Goal: Find specific page/section: Find specific page/section

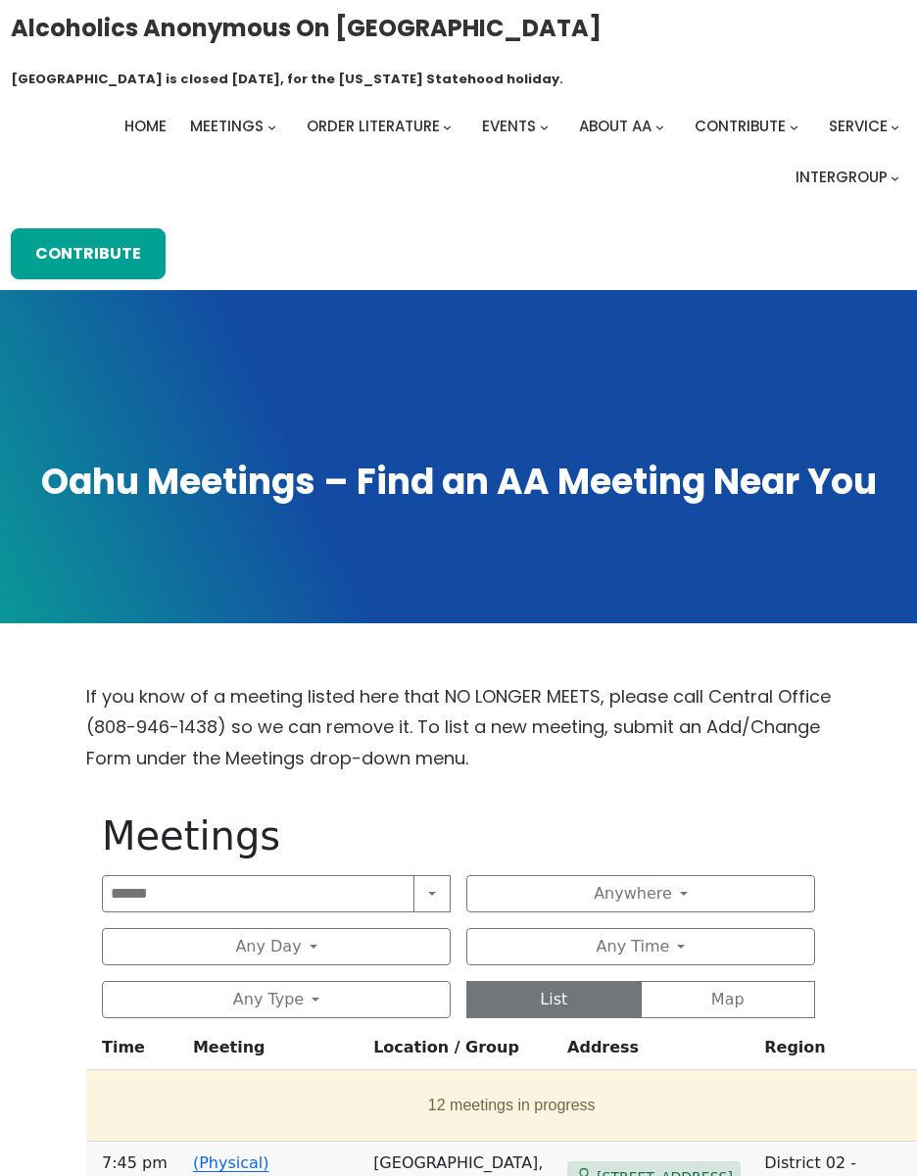
scroll to position [1037, 0]
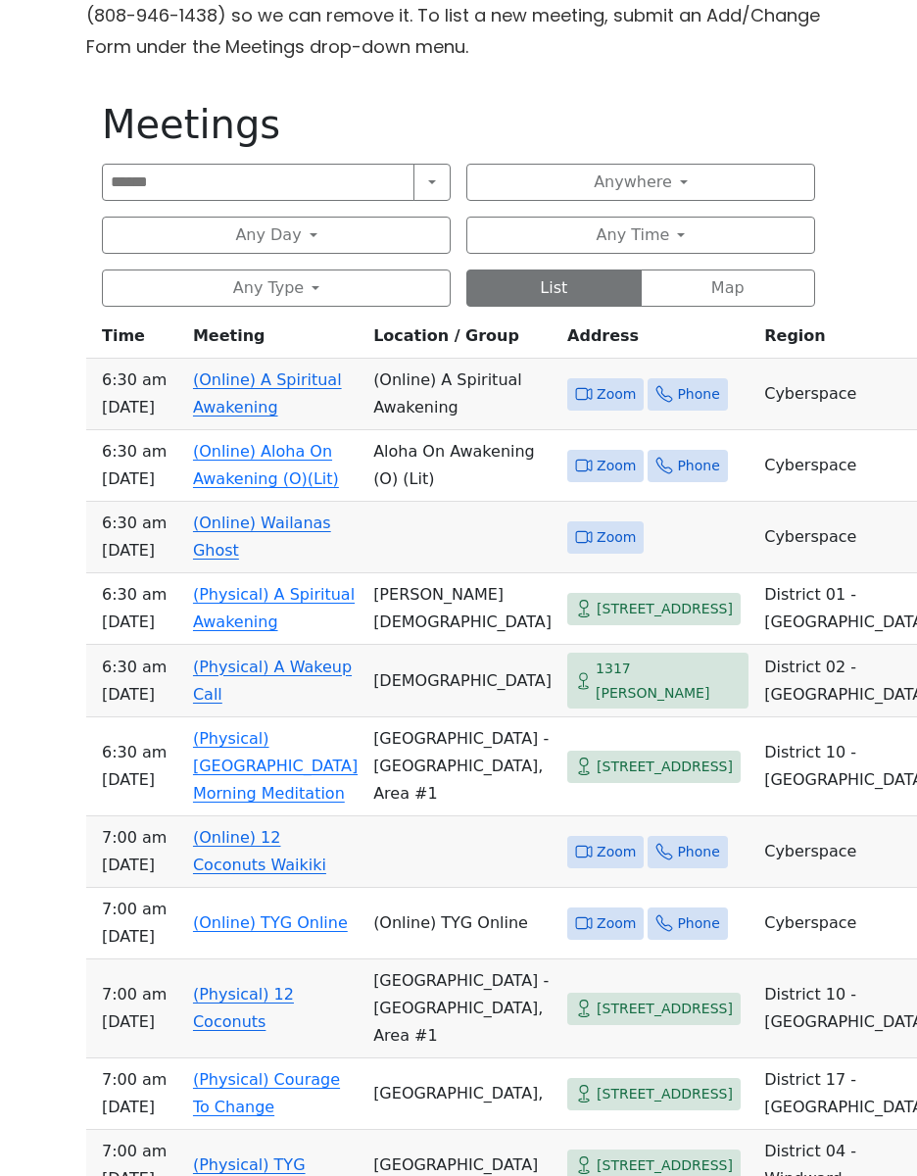
scroll to position [769, 0]
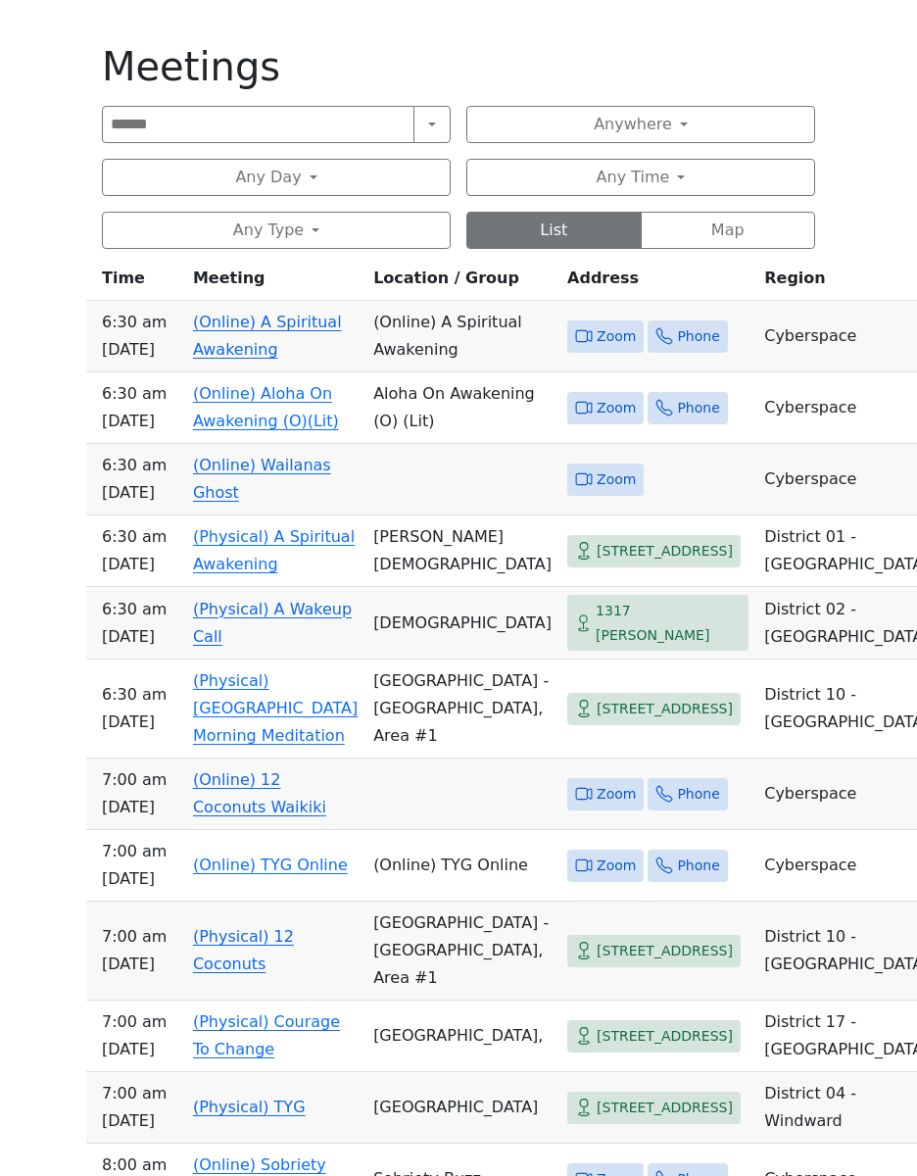
click at [575, 327] on icon at bounding box center [584, 336] width 18 height 18
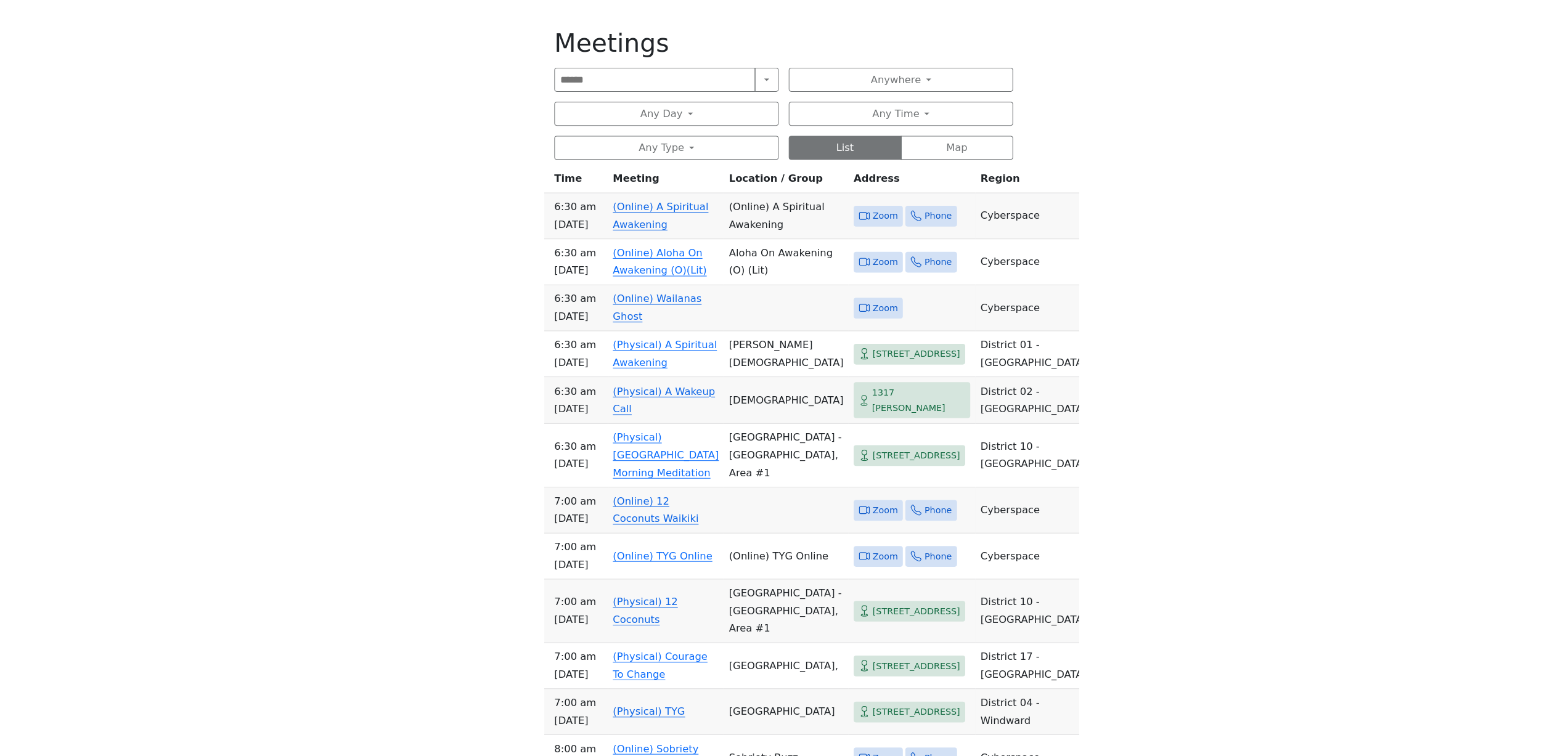
scroll to position [501, 0]
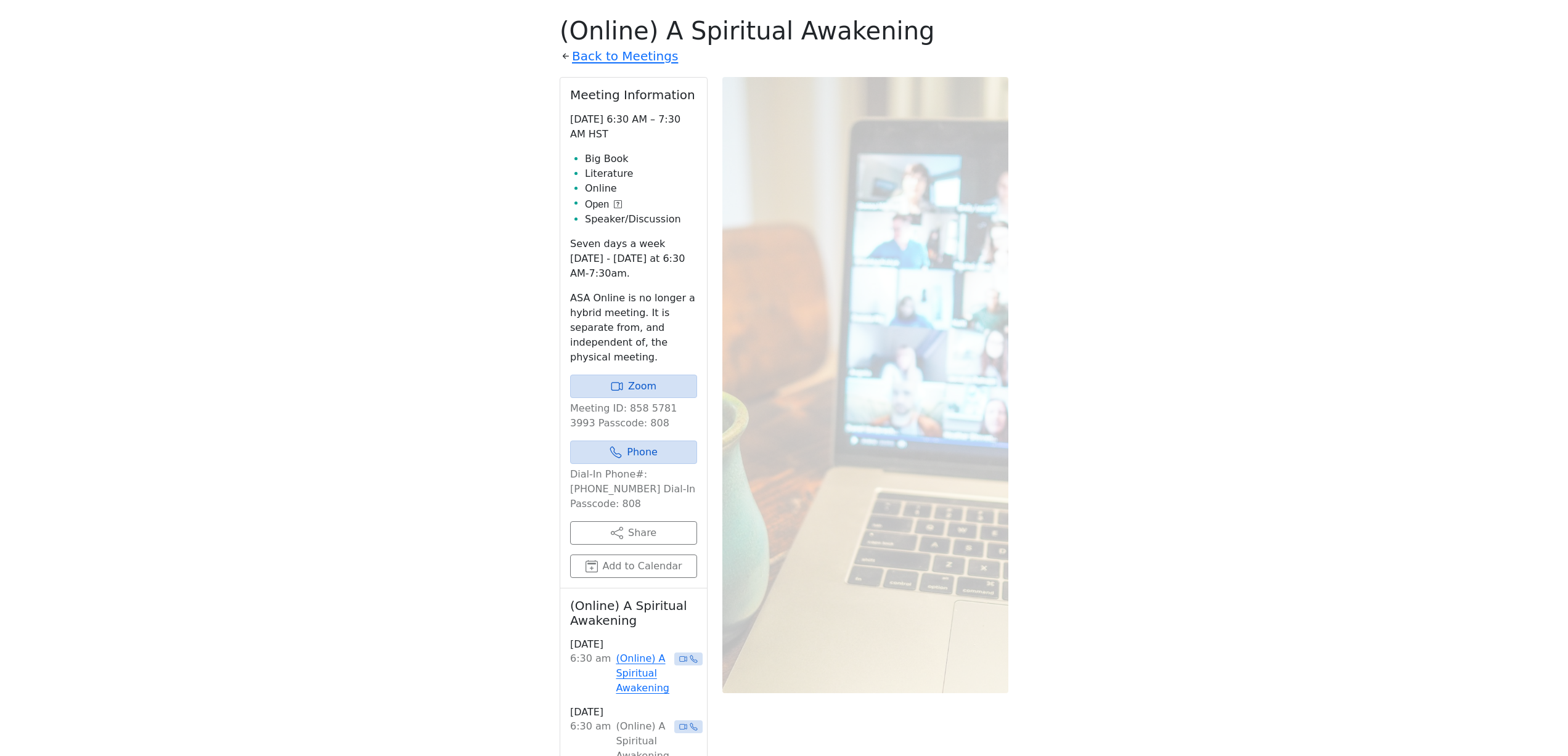
click at [577, 109] on div "If you know of a meeting listed here that NO LONGER MEETS, please call Central …" at bounding box center [783, 530] width 1411 height 1208
click at [577, 388] on link "Zoom" at bounding box center [634, 386] width 127 height 23
